Goal: Manage account settings

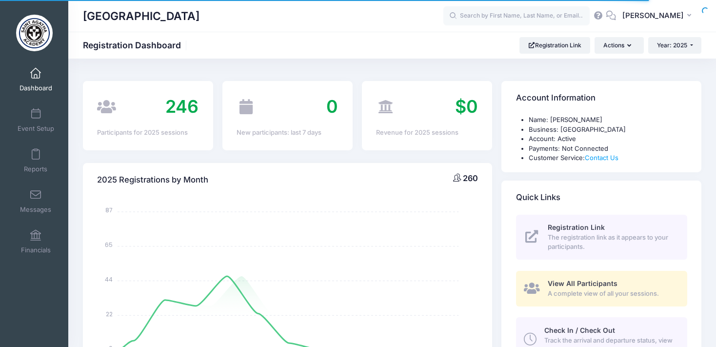
select select
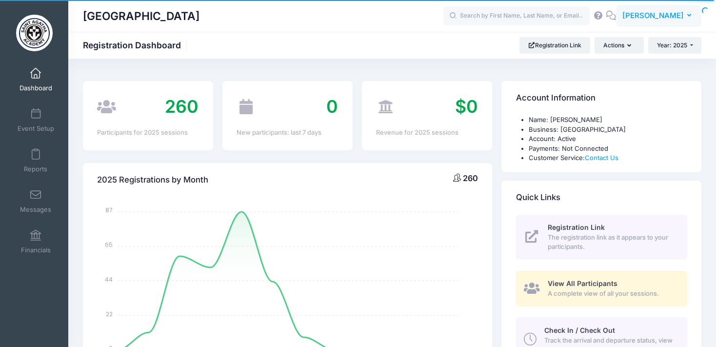
click at [692, 16] on button "KT Kathleen Thompson" at bounding box center [658, 16] width 85 height 22
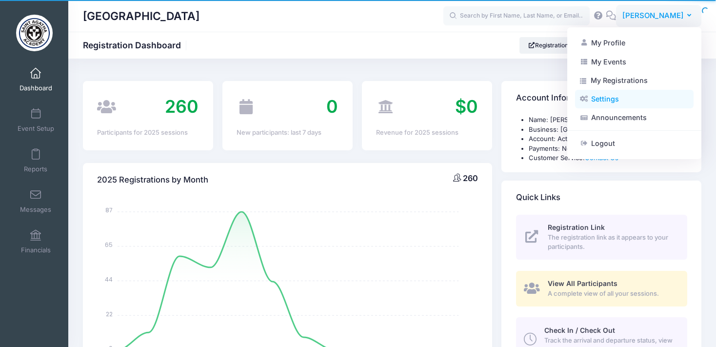
click at [608, 97] on link "Settings" at bounding box center [634, 99] width 119 height 19
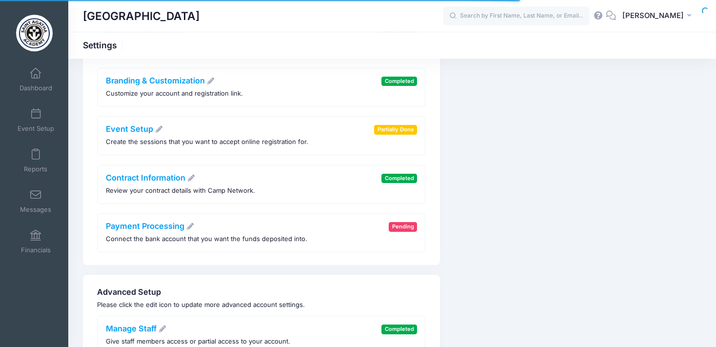
scroll to position [103, 0]
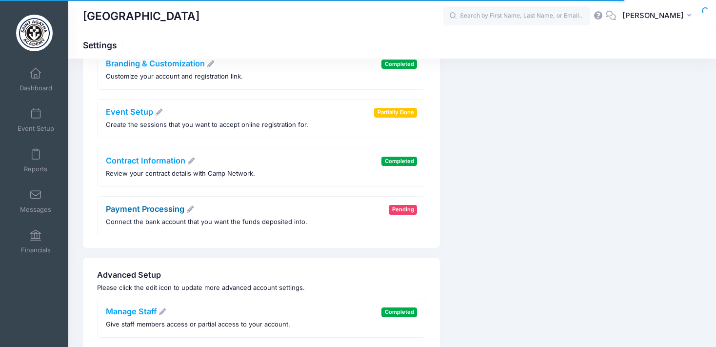
click at [159, 211] on link "Payment Processing" at bounding box center [150, 209] width 89 height 10
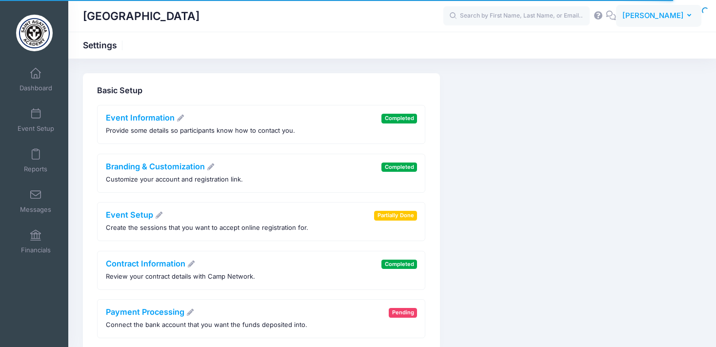
click at [690, 16] on icon "button" at bounding box center [691, 16] width 8 height 0
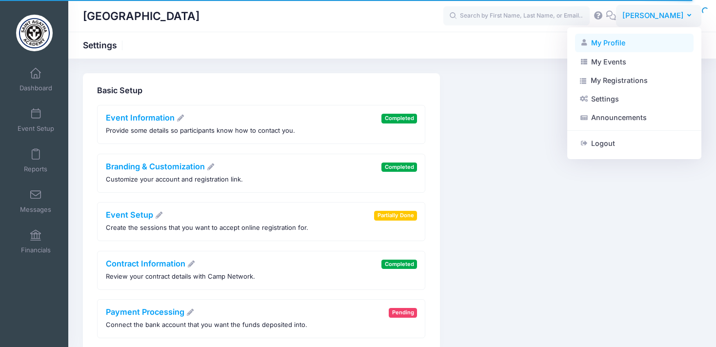
click at [617, 40] on link "My Profile" at bounding box center [634, 43] width 119 height 19
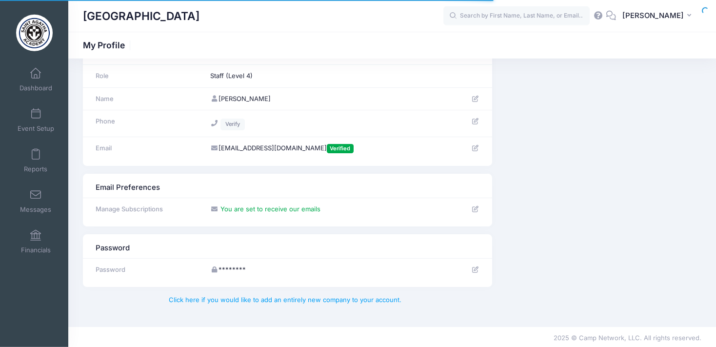
scroll to position [34, 0]
click at [694, 14] on button "KT Kathleen Thompson" at bounding box center [658, 16] width 85 height 22
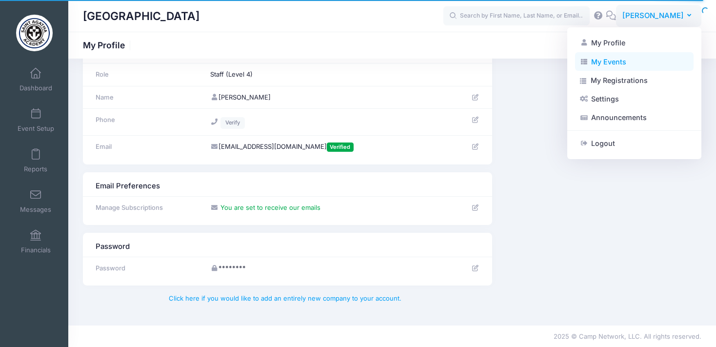
click at [620, 60] on link "My Events" at bounding box center [634, 61] width 119 height 19
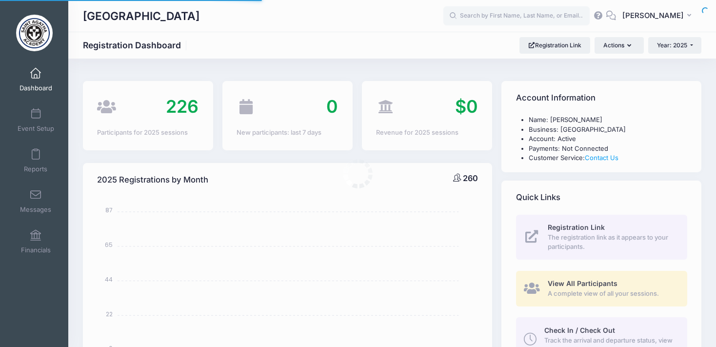
select select
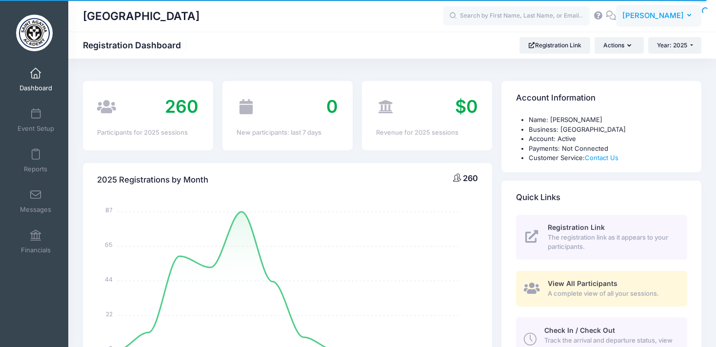
click at [690, 12] on button "KT Kathleen Thompson" at bounding box center [658, 16] width 85 height 22
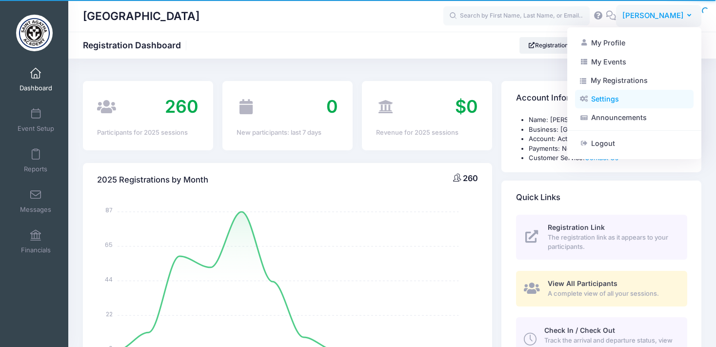
click at [614, 100] on link "Settings" at bounding box center [634, 99] width 119 height 19
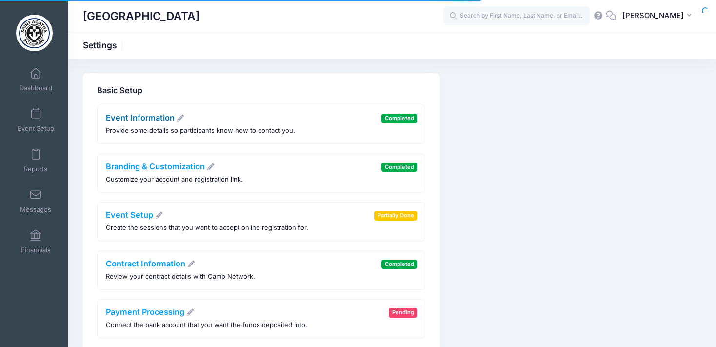
click at [154, 119] on link "Event Information" at bounding box center [145, 118] width 79 height 10
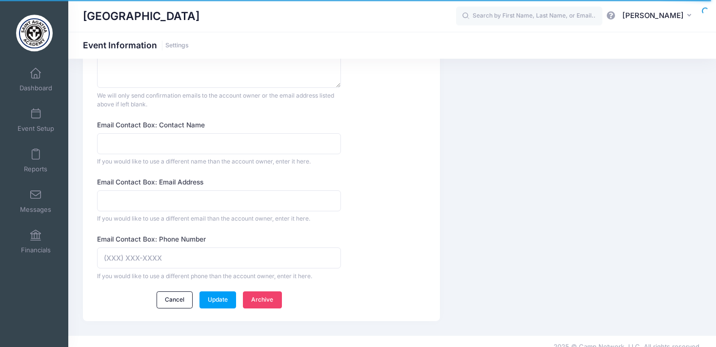
scroll to position [689, 0]
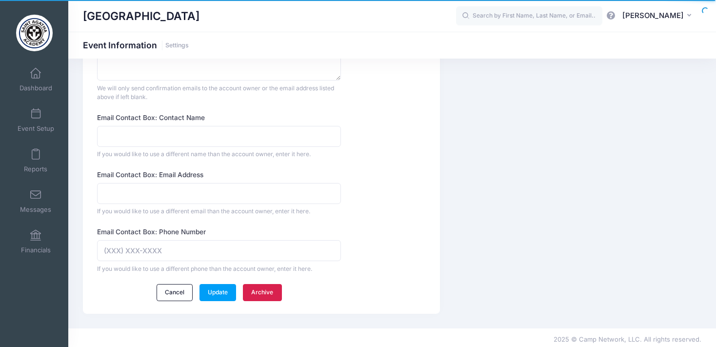
click at [259, 286] on link "Archive" at bounding box center [262, 292] width 39 height 17
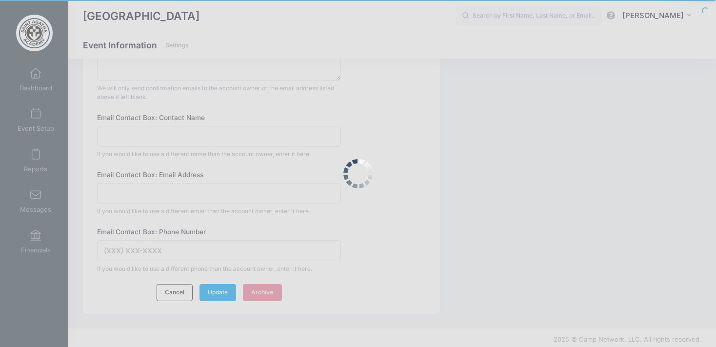
scroll to position [0, 0]
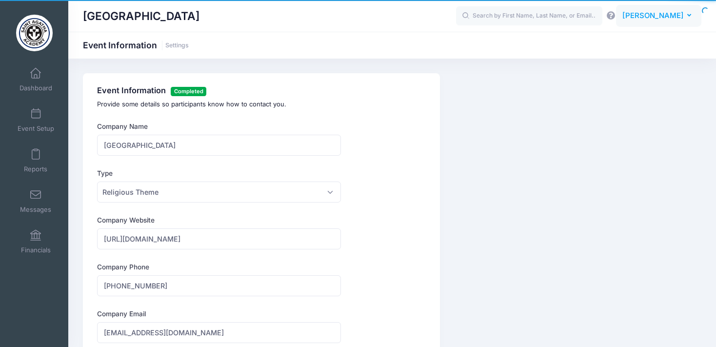
click at [688, 16] on icon "button" at bounding box center [691, 16] width 8 height 0
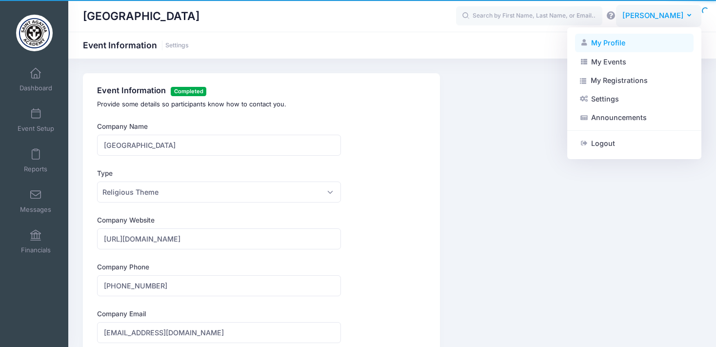
click at [627, 43] on link "My Profile" at bounding box center [634, 43] width 119 height 19
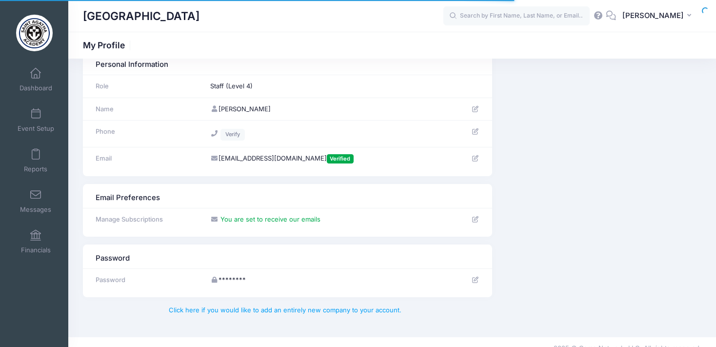
scroll to position [34, 0]
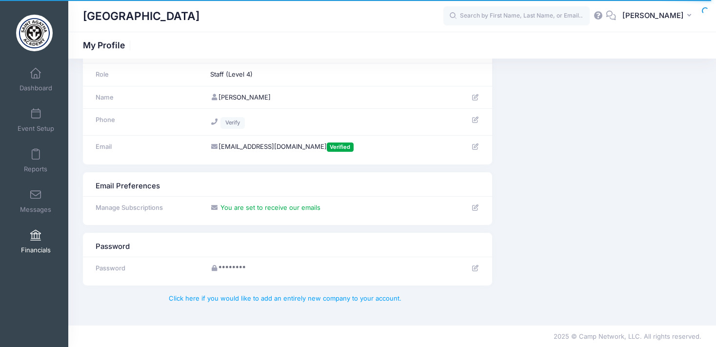
click at [36, 235] on span at bounding box center [36, 235] width 0 height 11
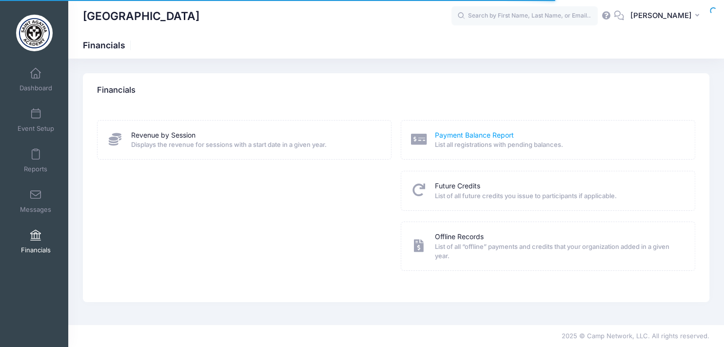
click at [498, 133] on link "Payment Balance Report" at bounding box center [474, 135] width 79 height 10
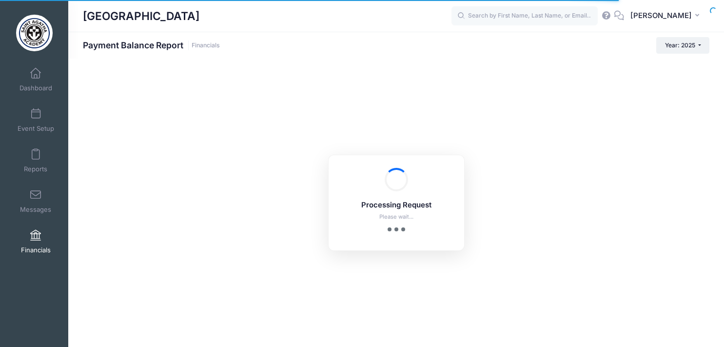
select select "10"
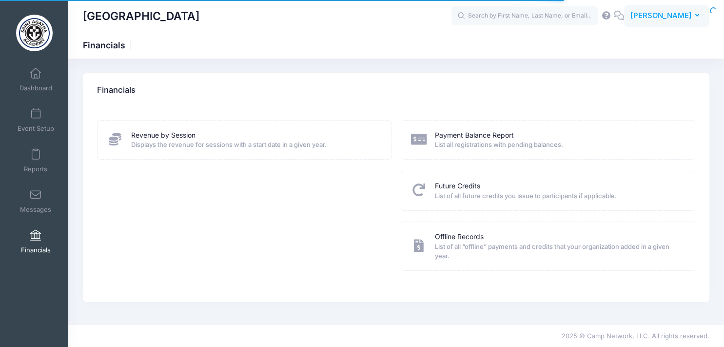
click at [699, 16] on icon "button" at bounding box center [700, 16] width 8 height 0
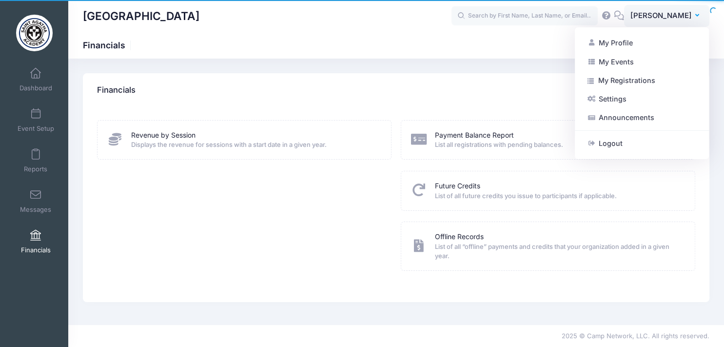
click at [510, 78] on div "Financials" at bounding box center [396, 90] width 627 height 34
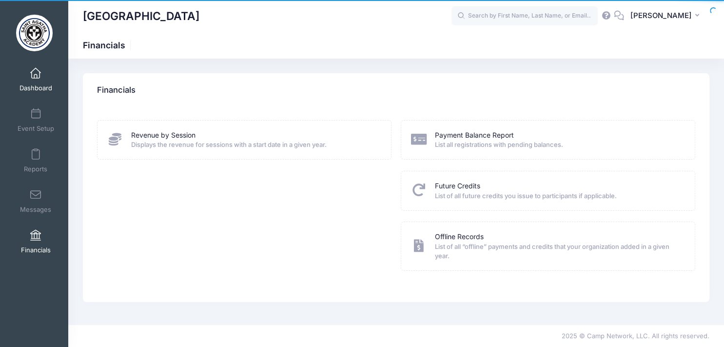
click at [27, 70] on link "Dashboard" at bounding box center [36, 79] width 46 height 34
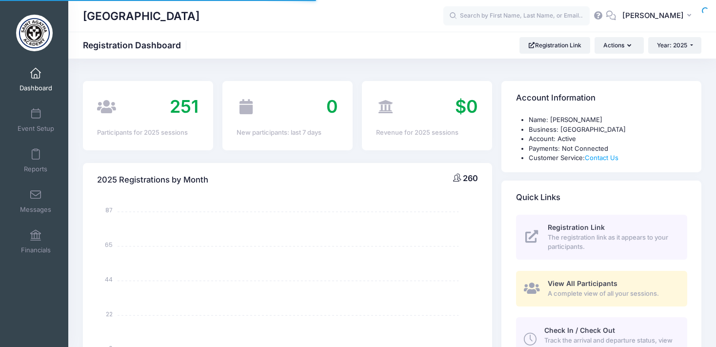
select select
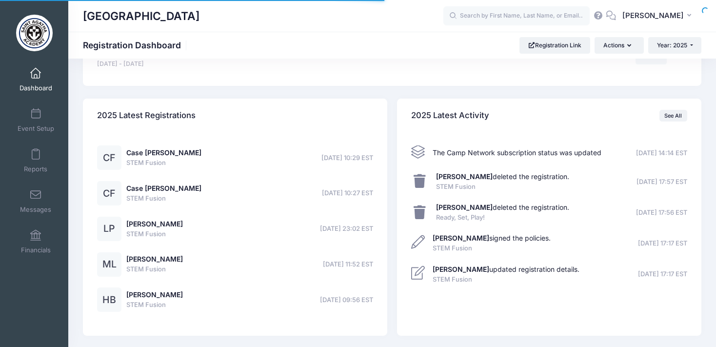
scroll to position [715, 0]
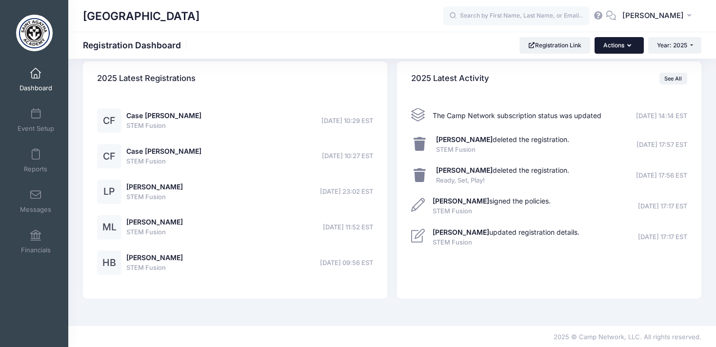
click at [628, 46] on icon "button" at bounding box center [631, 46] width 8 height 0
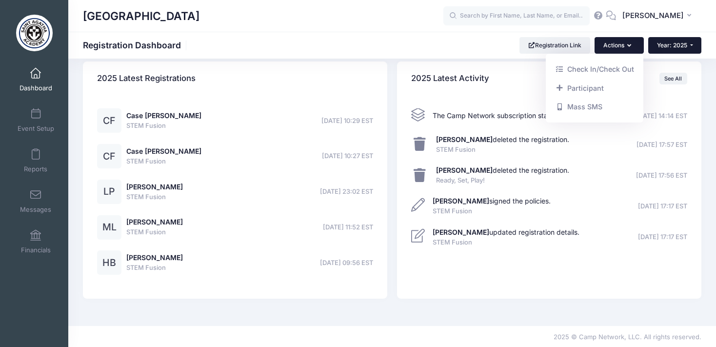
click at [693, 42] on button "Year: 2025" at bounding box center [674, 45] width 53 height 17
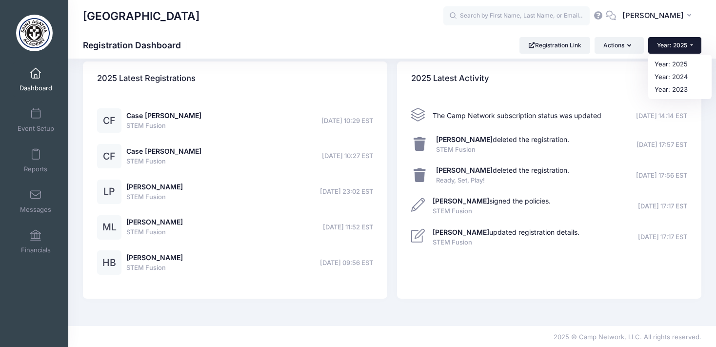
click at [606, 15] on icon at bounding box center [611, 15] width 11 height 6
click at [35, 189] on link "Messages" at bounding box center [36, 201] width 46 height 34
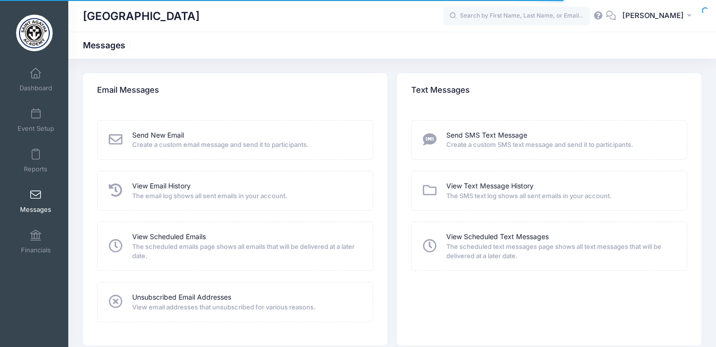
scroll to position [35, 0]
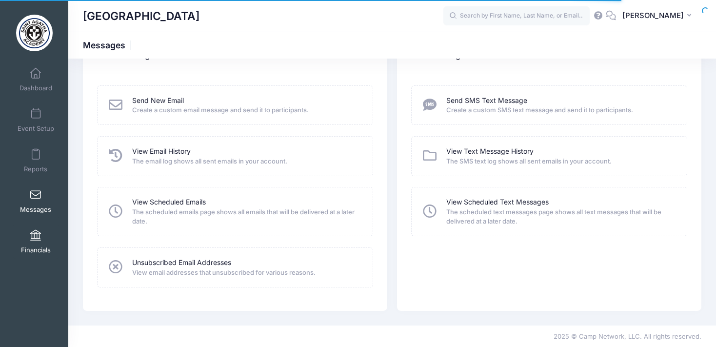
click at [36, 235] on span at bounding box center [36, 235] width 0 height 11
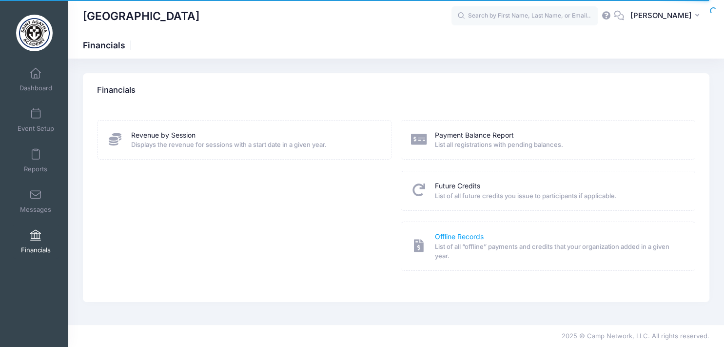
click at [463, 237] on link "Offline Records" at bounding box center [459, 237] width 49 height 10
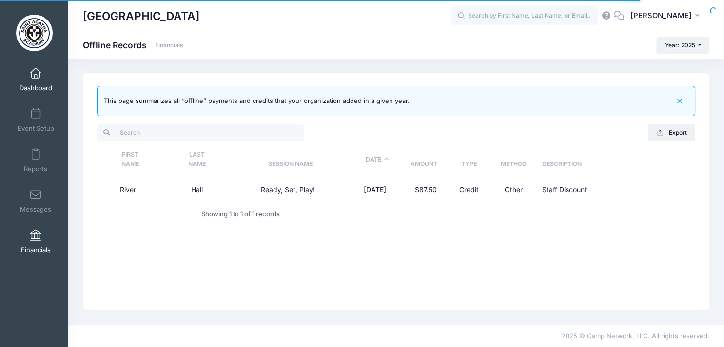
click at [40, 69] on link "Dashboard" at bounding box center [36, 79] width 46 height 34
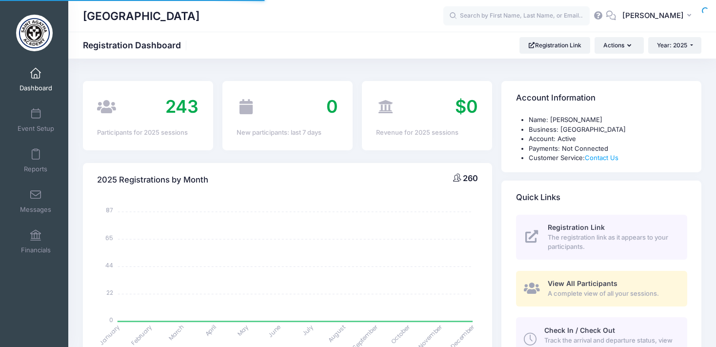
select select
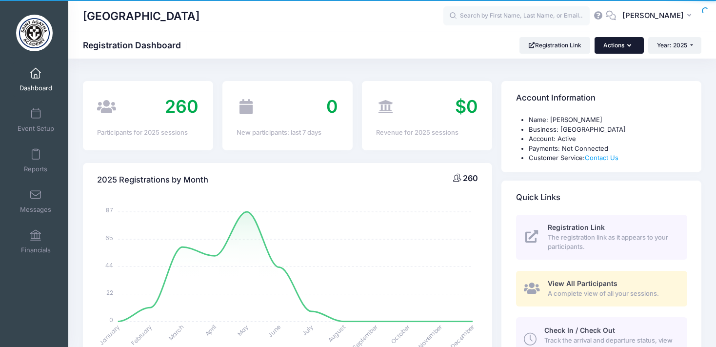
click at [633, 42] on button "Actions" at bounding box center [619, 45] width 49 height 17
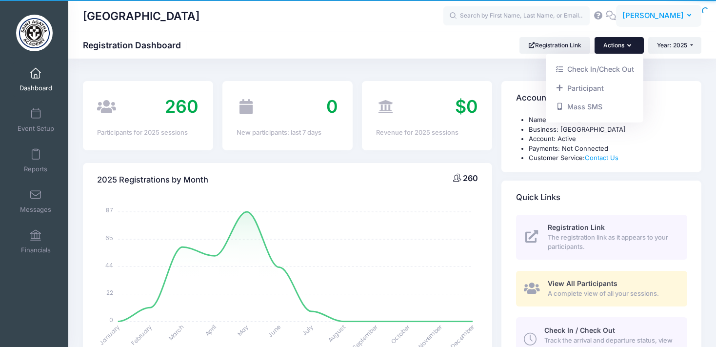
click at [692, 14] on button "KT [PERSON_NAME]" at bounding box center [658, 16] width 85 height 22
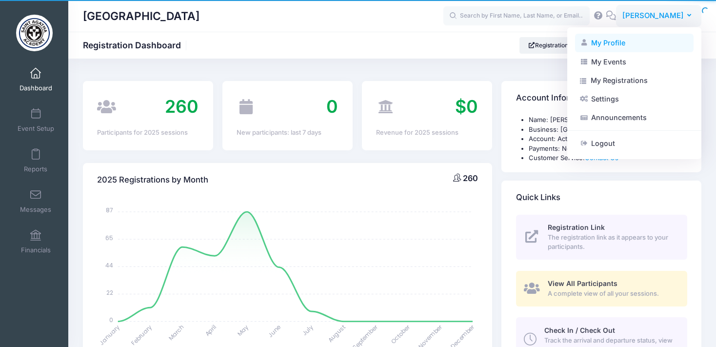
click at [615, 44] on link "My Profile" at bounding box center [634, 43] width 119 height 19
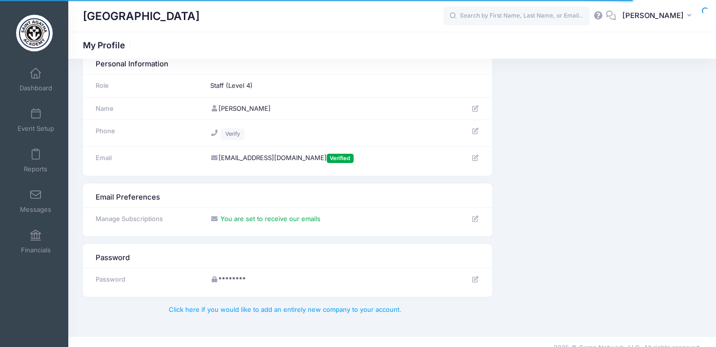
scroll to position [34, 0]
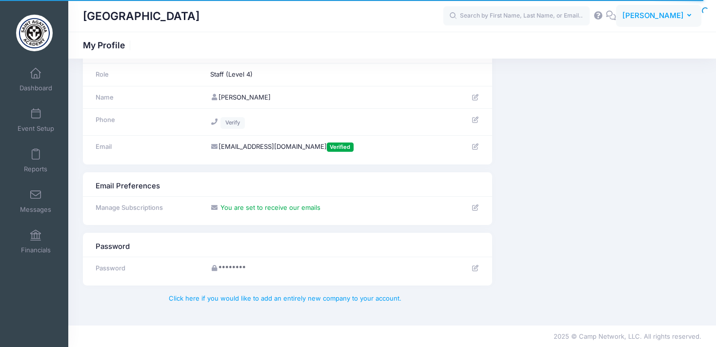
click at [690, 16] on icon "button" at bounding box center [691, 16] width 8 height 0
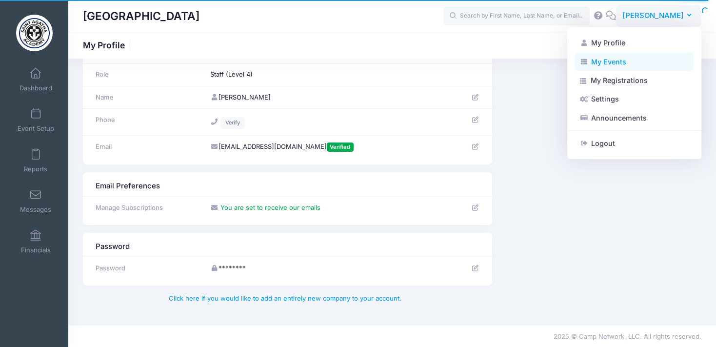
click at [614, 65] on link "My Events" at bounding box center [634, 61] width 119 height 19
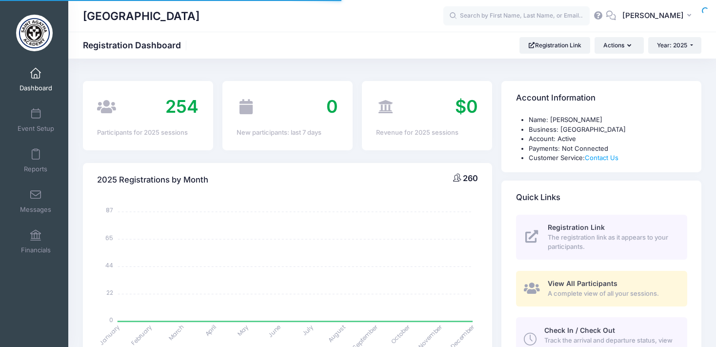
select select
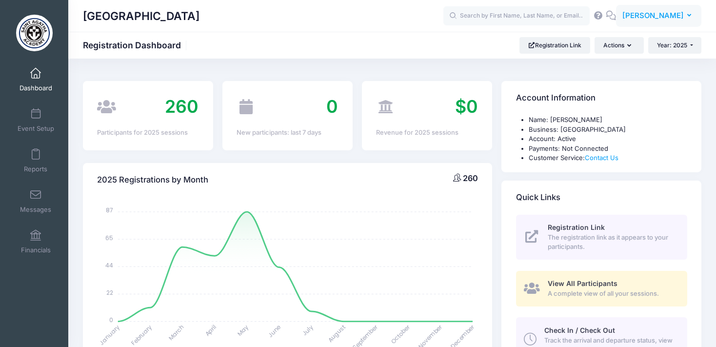
click at [691, 16] on icon "button" at bounding box center [691, 16] width 8 height 0
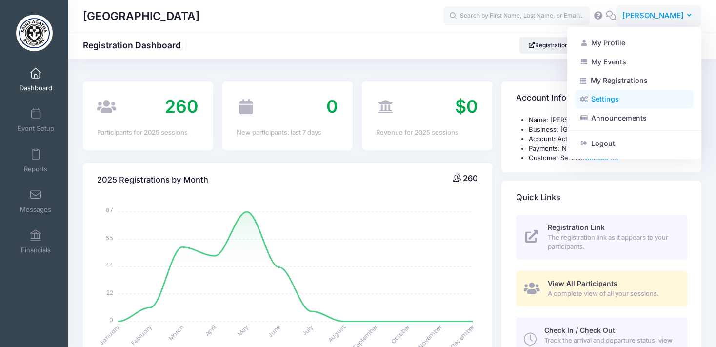
click at [611, 99] on link "Settings" at bounding box center [634, 99] width 119 height 19
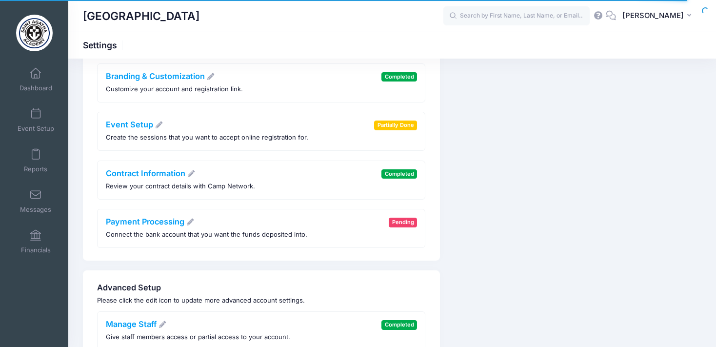
scroll to position [142, 0]
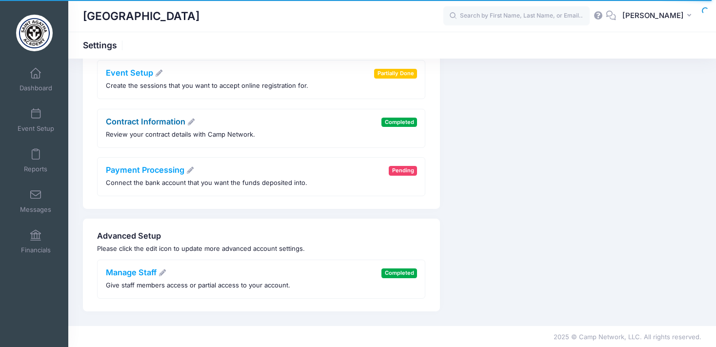
click at [174, 118] on link "Contract Information" at bounding box center [151, 122] width 90 height 10
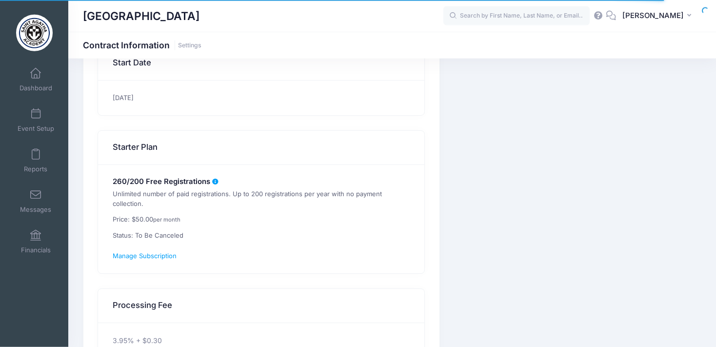
scroll to position [154, 0]
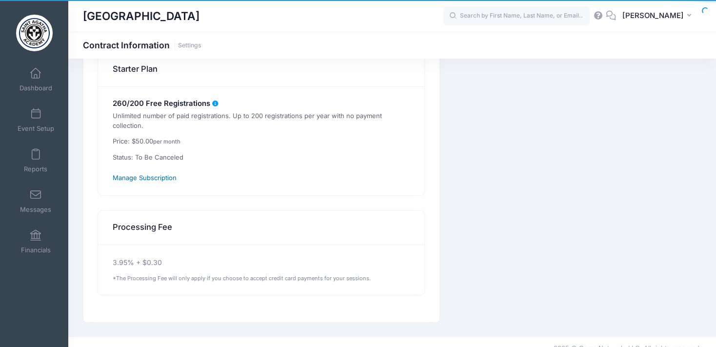
click at [132, 174] on span "Manage Subscription" at bounding box center [145, 178] width 64 height 8
